Goal: Transaction & Acquisition: Purchase product/service

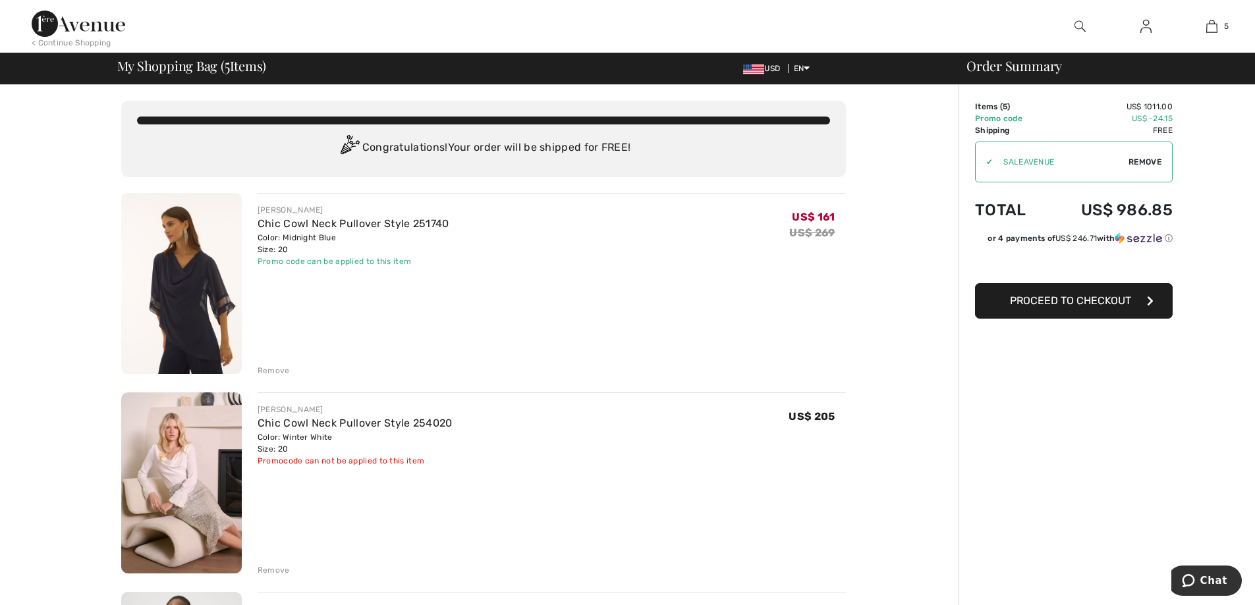
click at [1089, 302] on span "Proceed to Checkout" at bounding box center [1070, 301] width 121 height 13
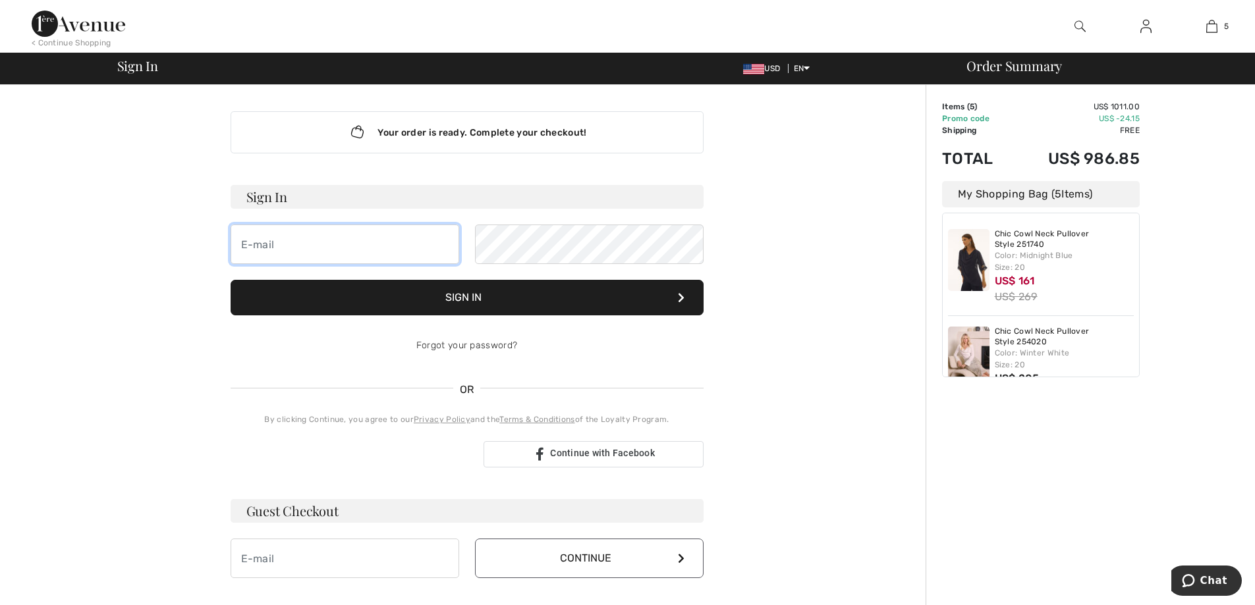
click at [327, 250] on input "email" at bounding box center [345, 245] width 229 height 40
type input "vtomaro@vtomaro.com"
click at [482, 291] on button "Sign In" at bounding box center [467, 298] width 473 height 36
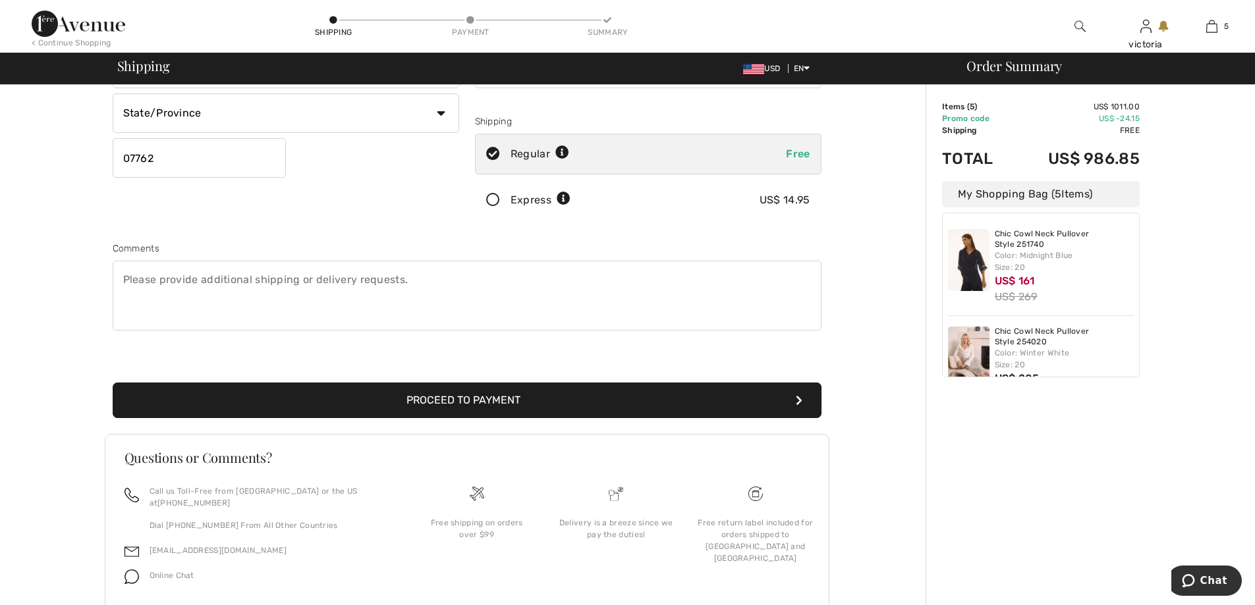
scroll to position [163, 0]
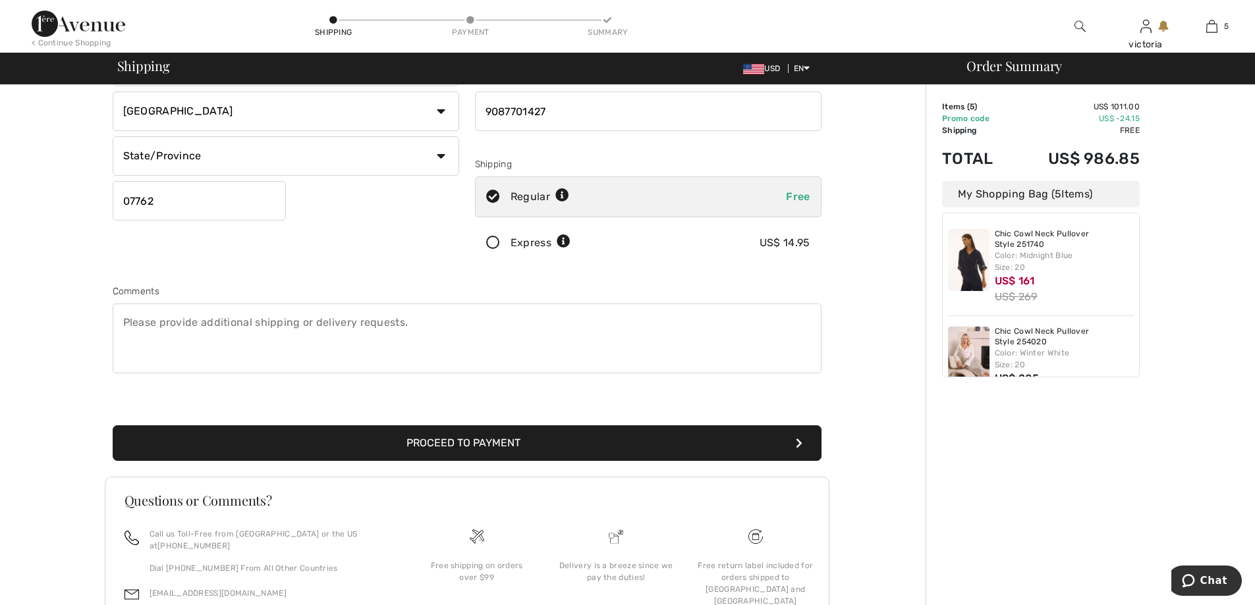
click at [473, 435] on button "Proceed to Payment" at bounding box center [467, 444] width 709 height 36
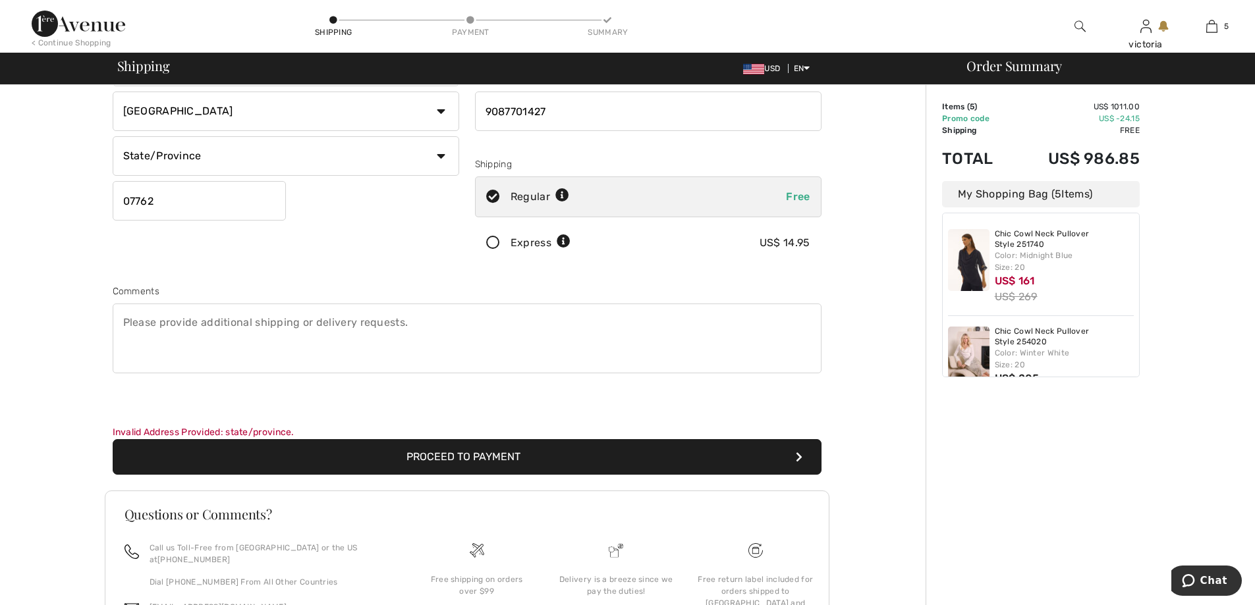
click at [364, 159] on select "State/Province Alabama Alaska American Samoa Arizona Arkansas California Colora…" at bounding box center [286, 156] width 347 height 40
click at [113, 136] on select "State/Province Alabama Alaska American Samoa Arizona Arkansas California Colora…" at bounding box center [286, 156] width 347 height 40
click at [176, 424] on div "Invalid Address Provided: state/province. Proceed to Payment" at bounding box center [467, 434] width 725 height 81
click at [439, 154] on select "State/Province Alabama Alaska American Samoa Arizona Arkansas California Colora…" at bounding box center [286, 156] width 347 height 40
select select "NJ"
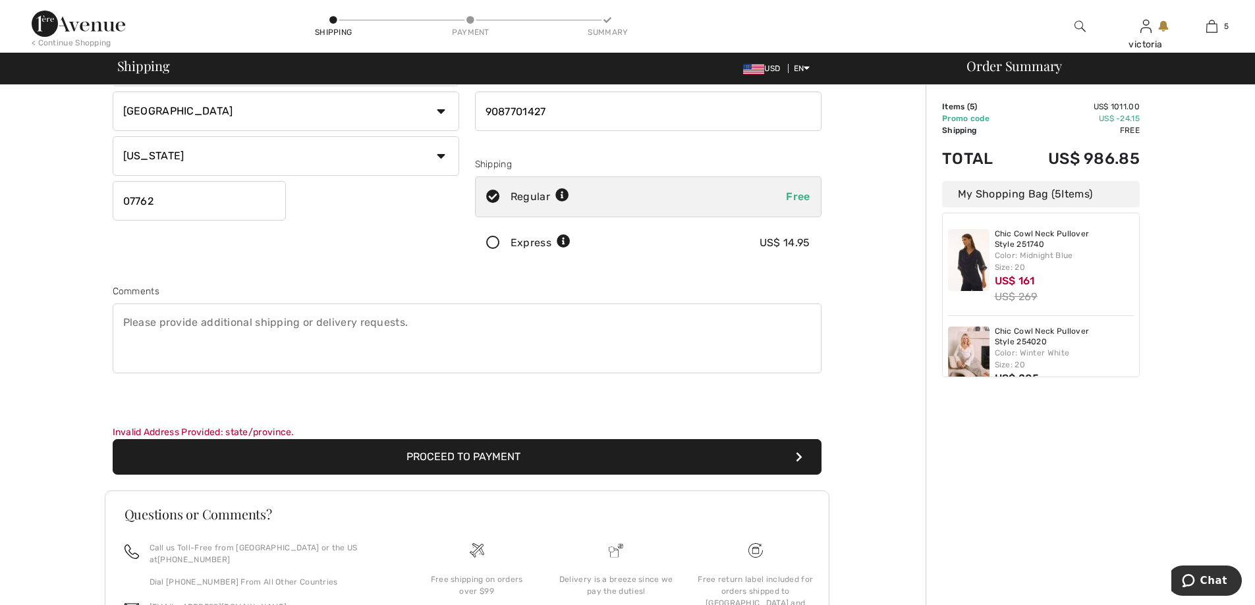
click at [113, 136] on select "State/Province Alabama Alaska American Samoa Arizona Arkansas California Colora…" at bounding box center [286, 156] width 347 height 40
click at [531, 451] on button "Proceed to Payment" at bounding box center [467, 457] width 709 height 36
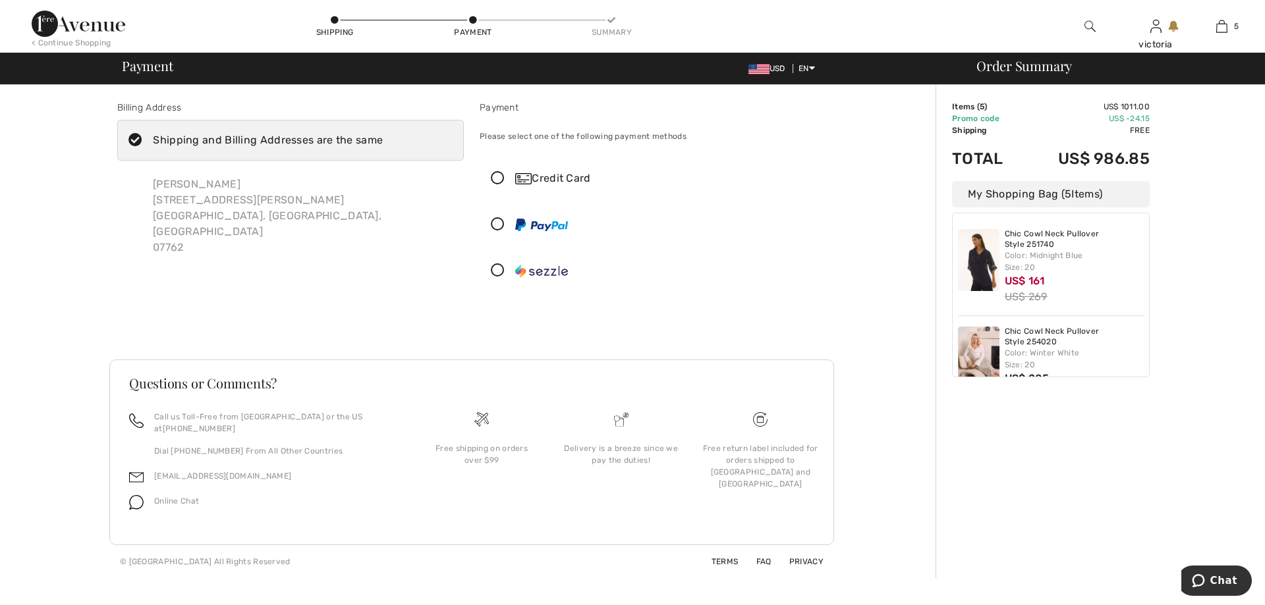
click at [495, 175] on icon at bounding box center [497, 179] width 35 height 14
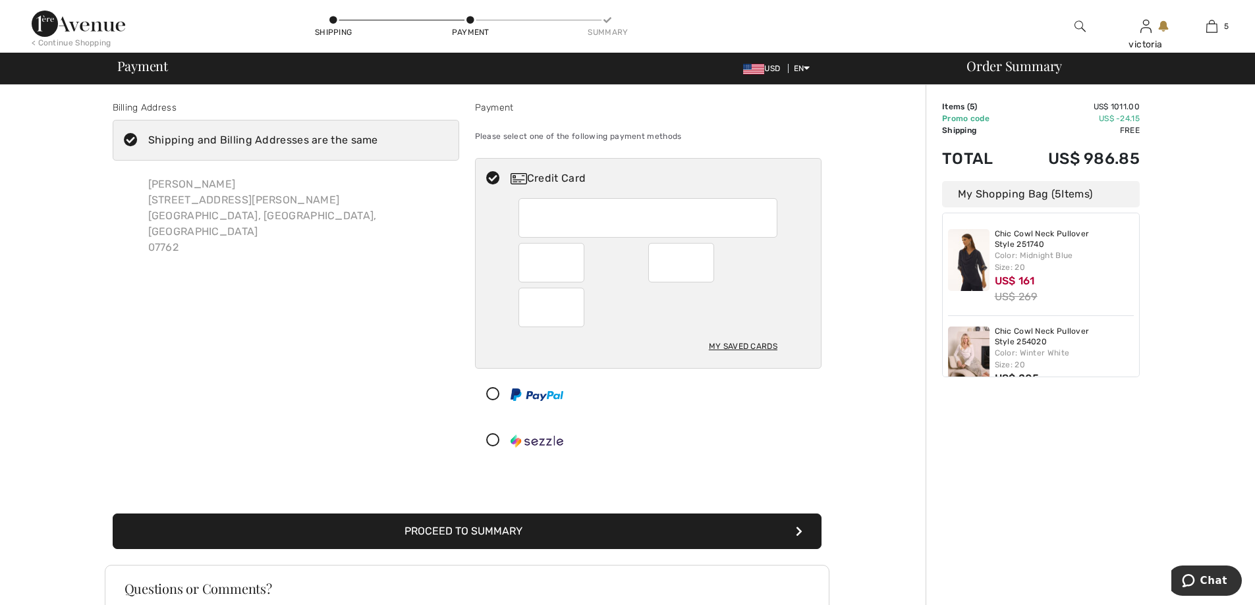
click at [464, 533] on button "Proceed to Summary" at bounding box center [467, 532] width 709 height 36
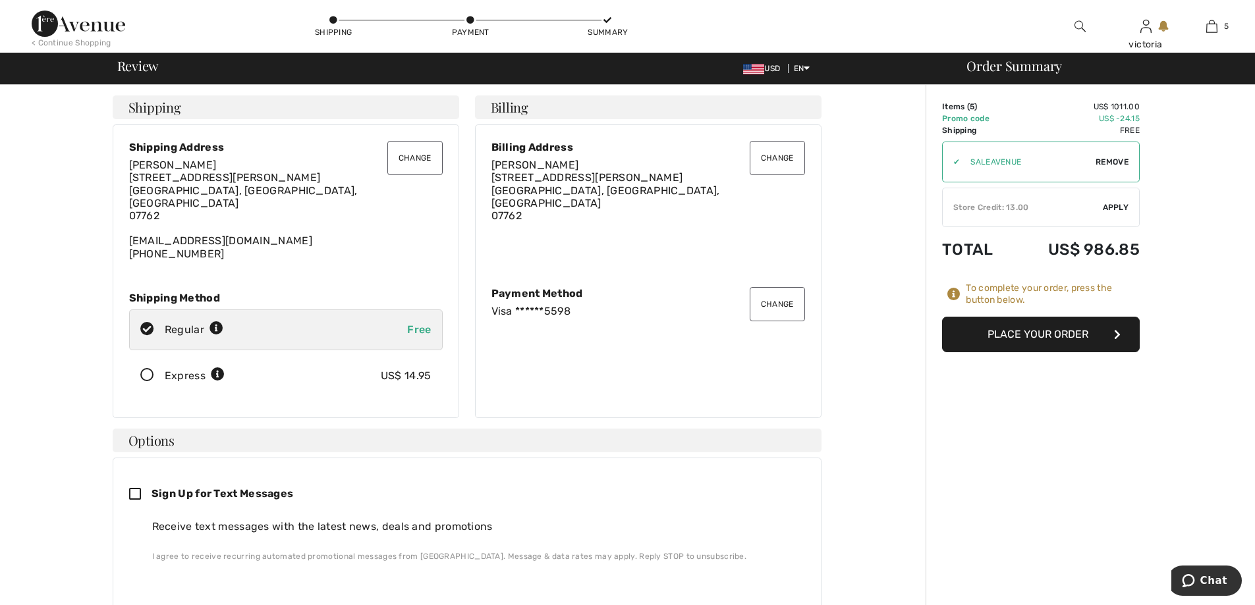
click at [1002, 332] on button "Place Your Order" at bounding box center [1041, 335] width 198 height 36
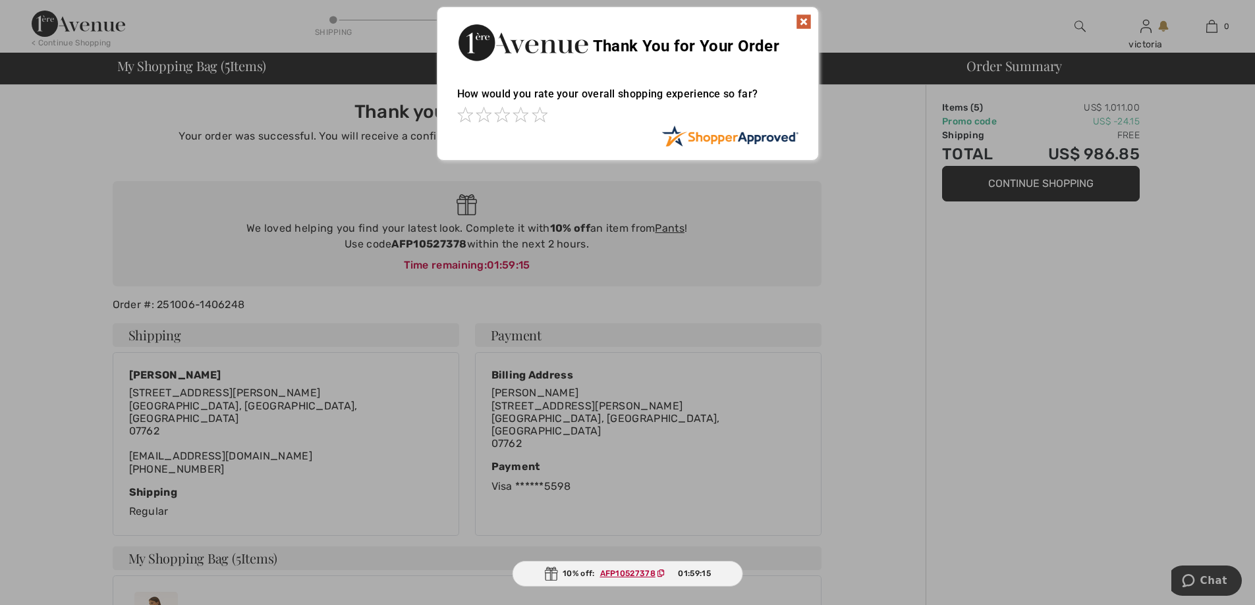
click at [802, 18] on img at bounding box center [804, 22] width 16 height 16
